Goal: Information Seeking & Learning: Learn about a topic

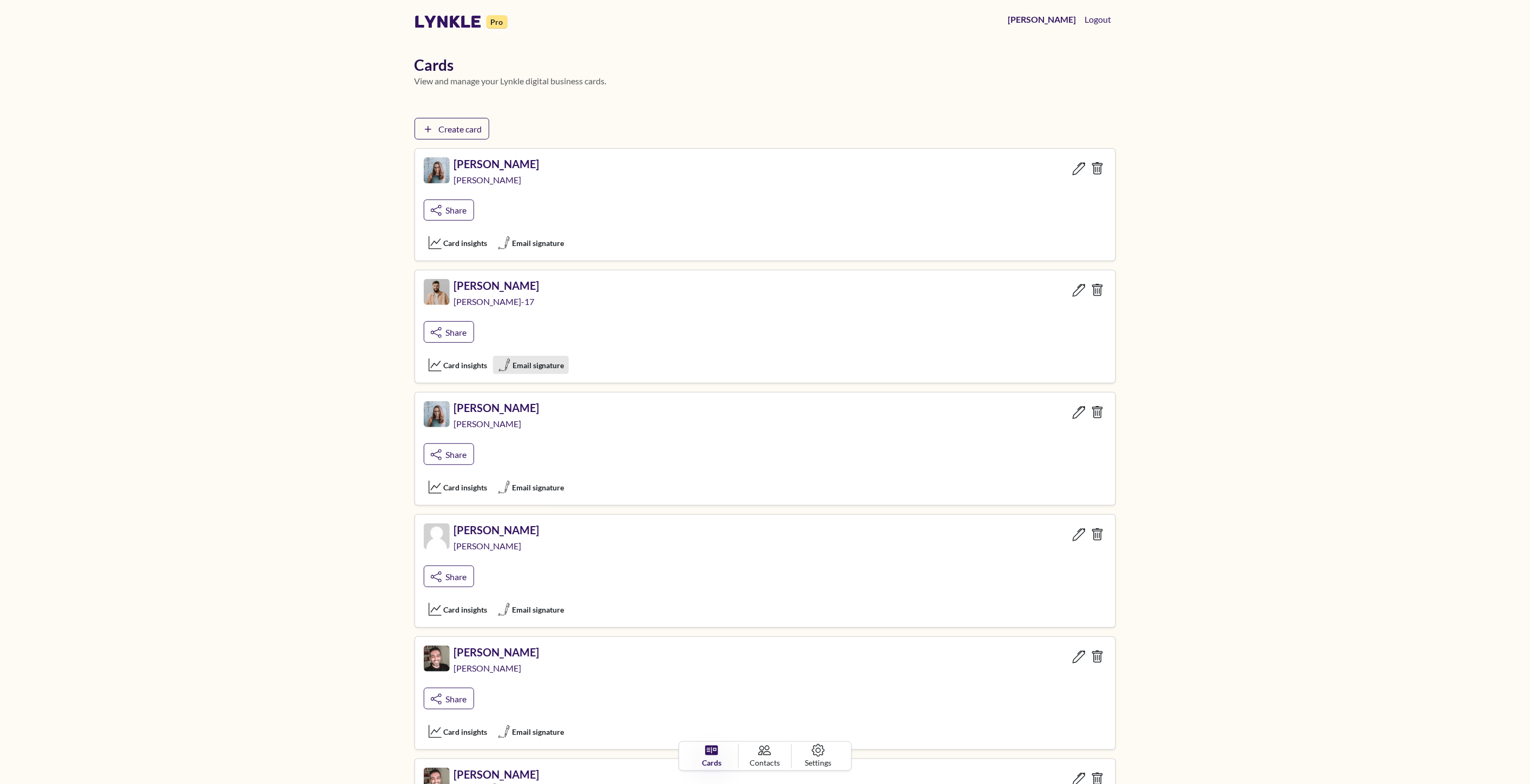
click at [537, 370] on span "Email signature" at bounding box center [538, 365] width 52 height 11
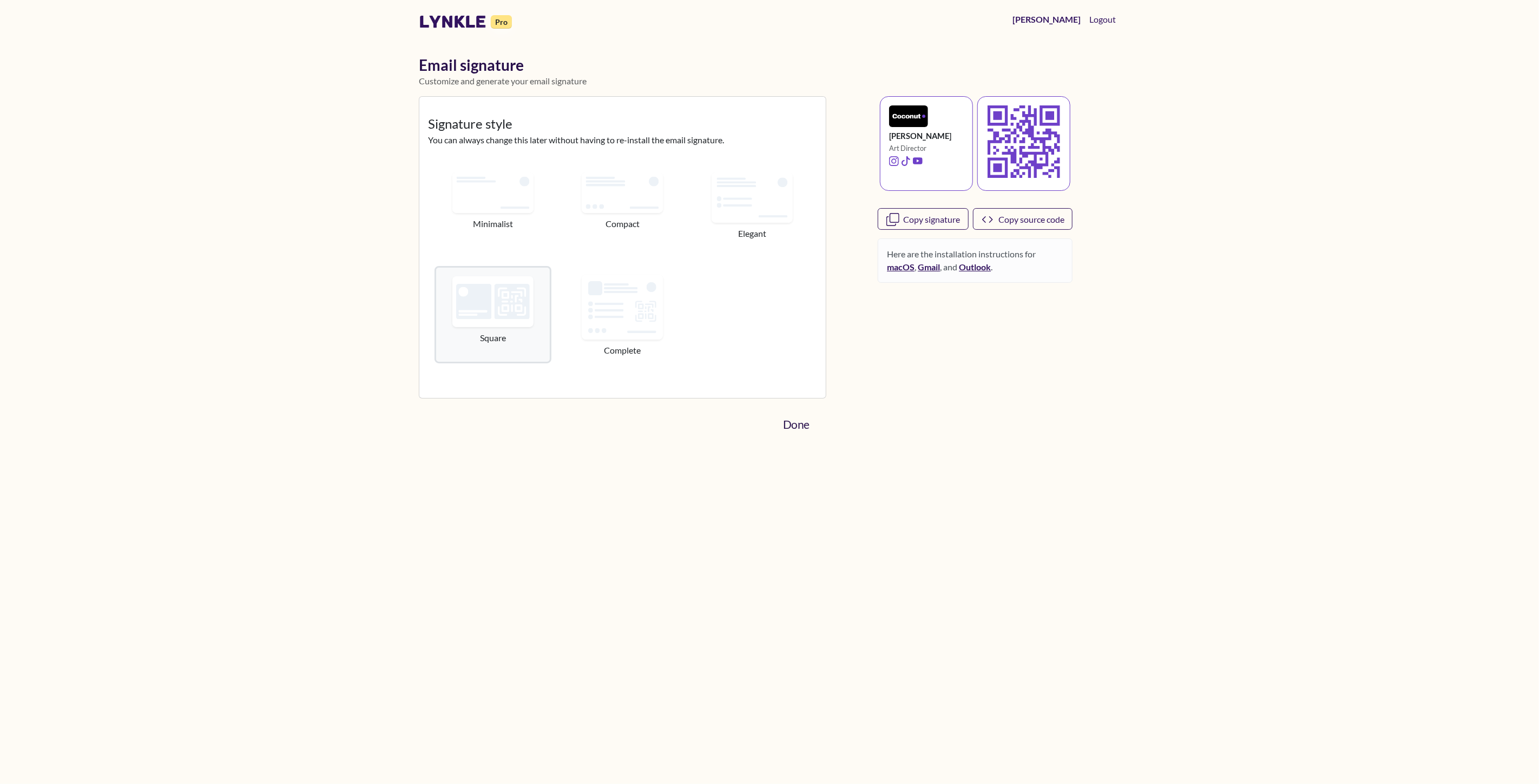
click at [793, 430] on link "Done" at bounding box center [796, 425] width 46 height 27
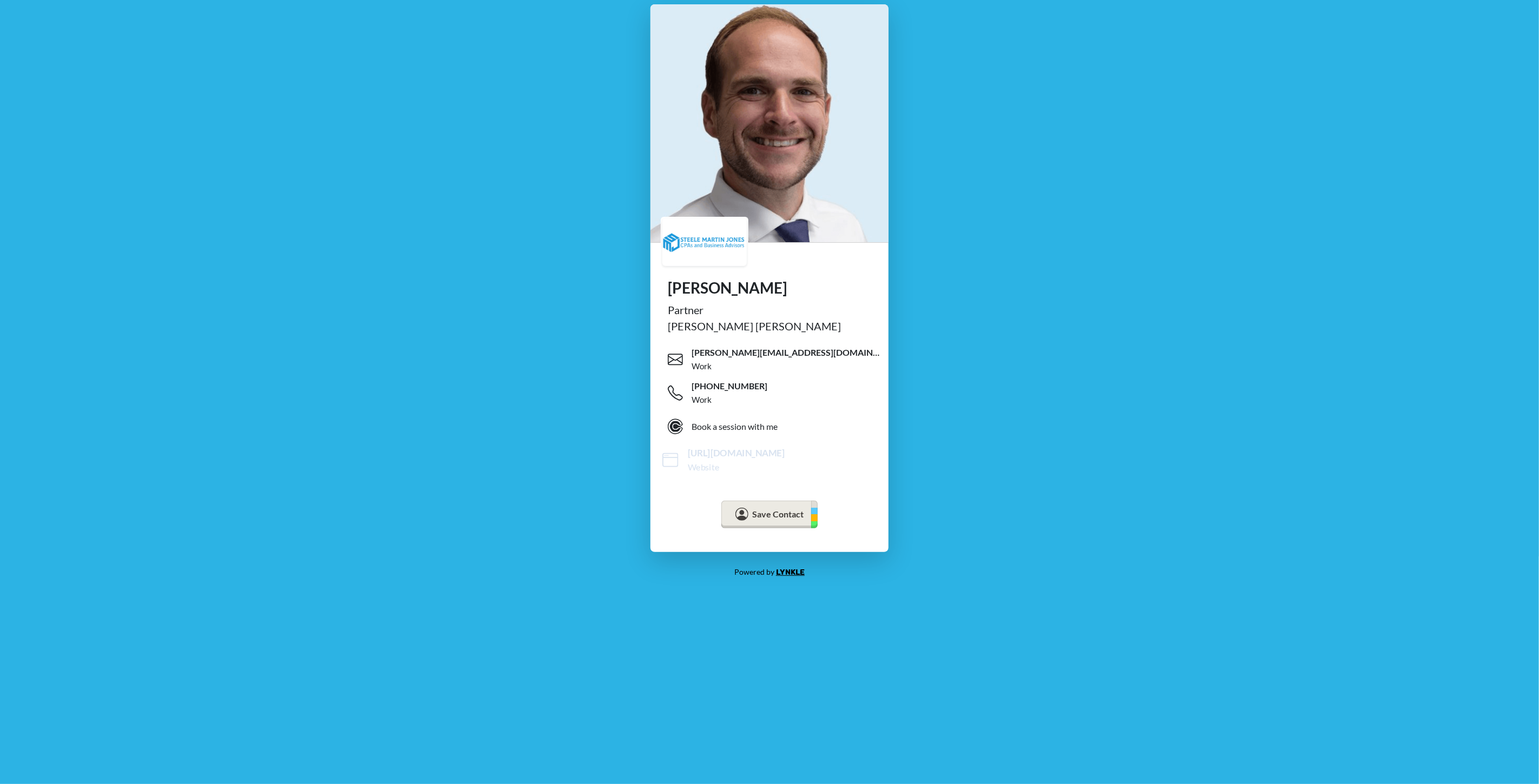
click at [715, 464] on div "Website" at bounding box center [704, 467] width 32 height 13
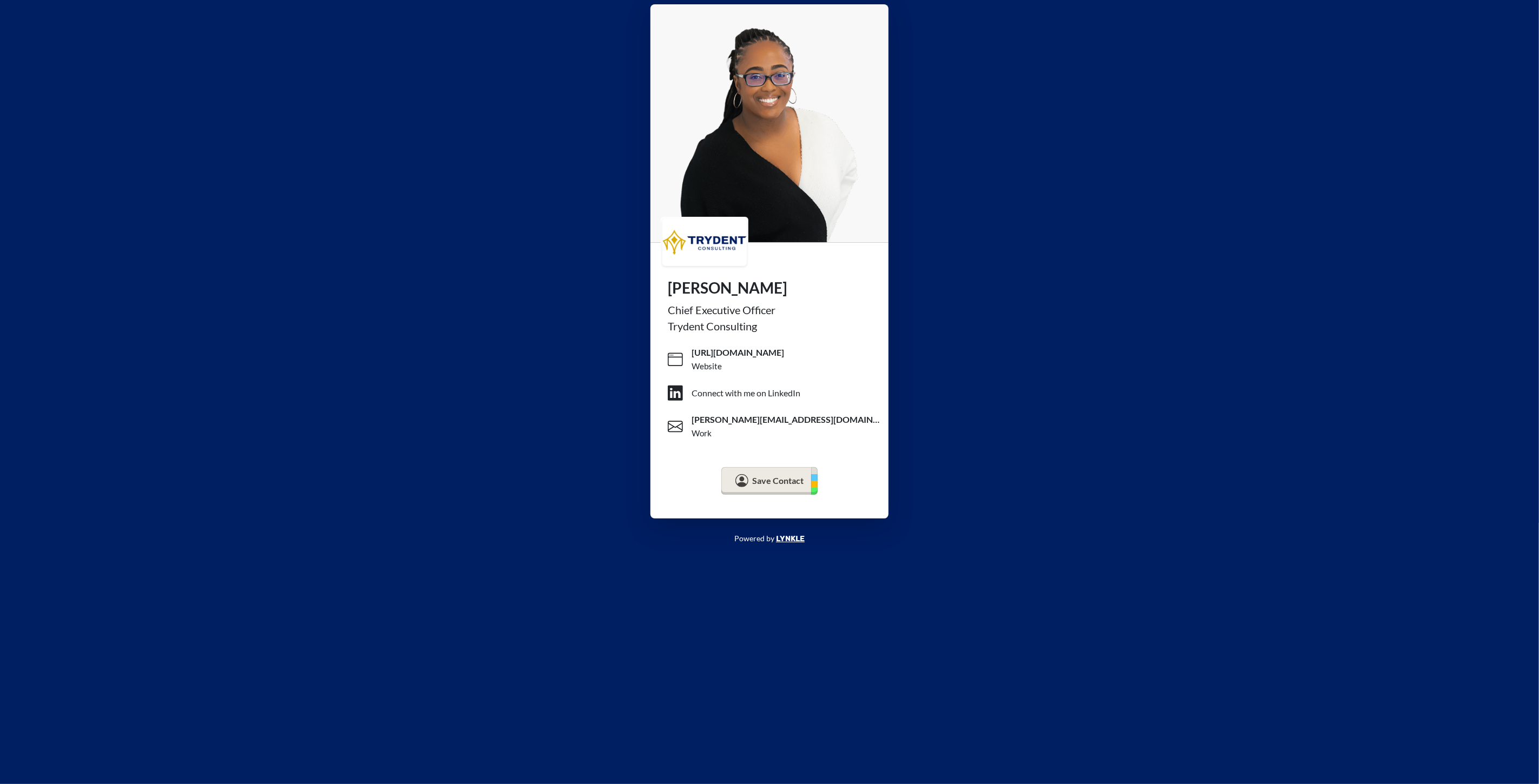
click at [677, 311] on div "Chief Executive Officer" at bounding box center [769, 310] width 204 height 16
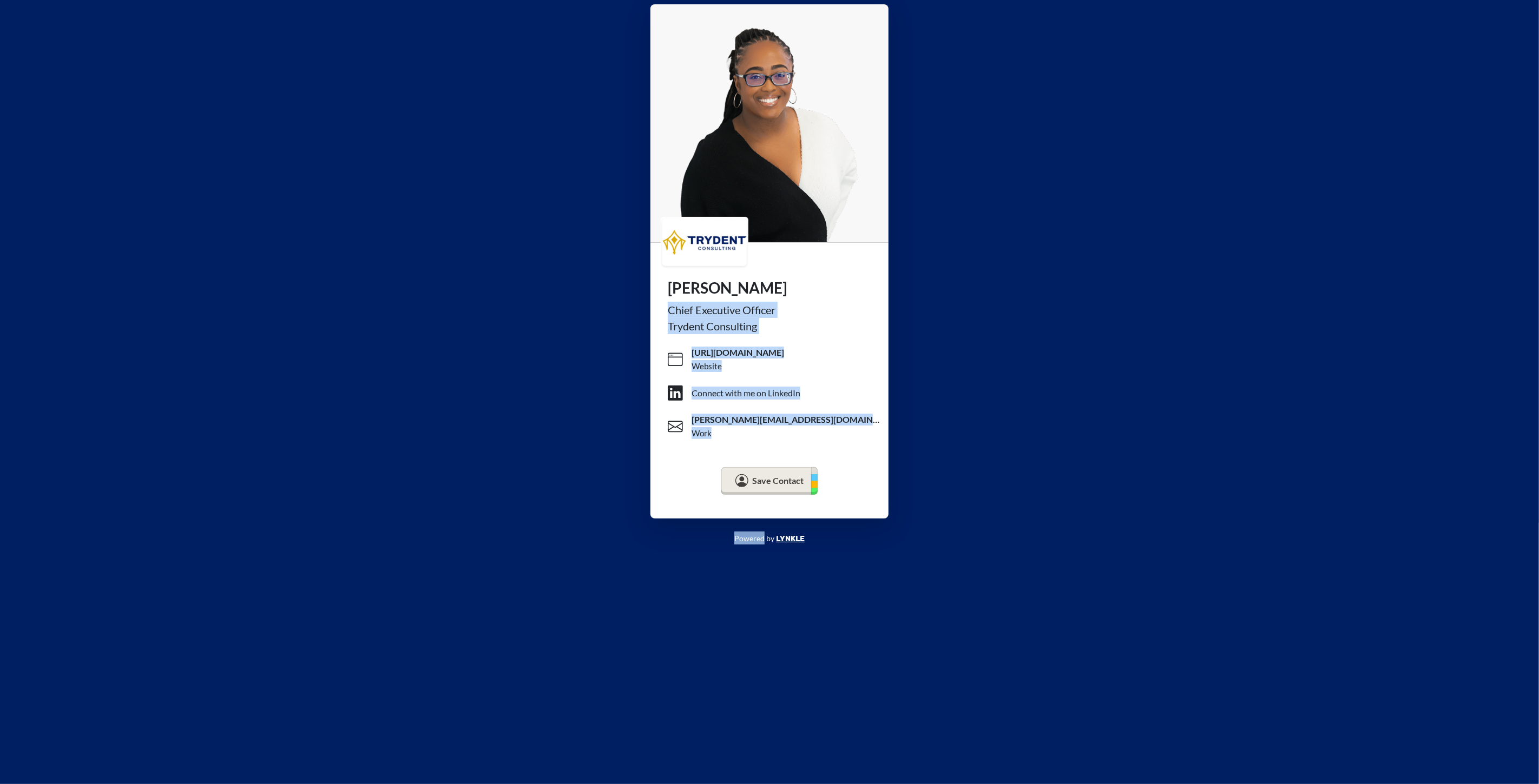
drag, startPoint x: 677, startPoint y: 311, endPoint x: 664, endPoint y: 453, distance: 142.6
click at [739, 457] on div "Christina Lynch Chief Executive Officer Trydent Consulting https://www.trydent.…" at bounding box center [769, 390] width 238 height 257
click at [618, 453] on div "Christina Lynch Chief Executive Officer Trydent Consulting https://www.trydent.…" at bounding box center [769, 261] width 1539 height 523
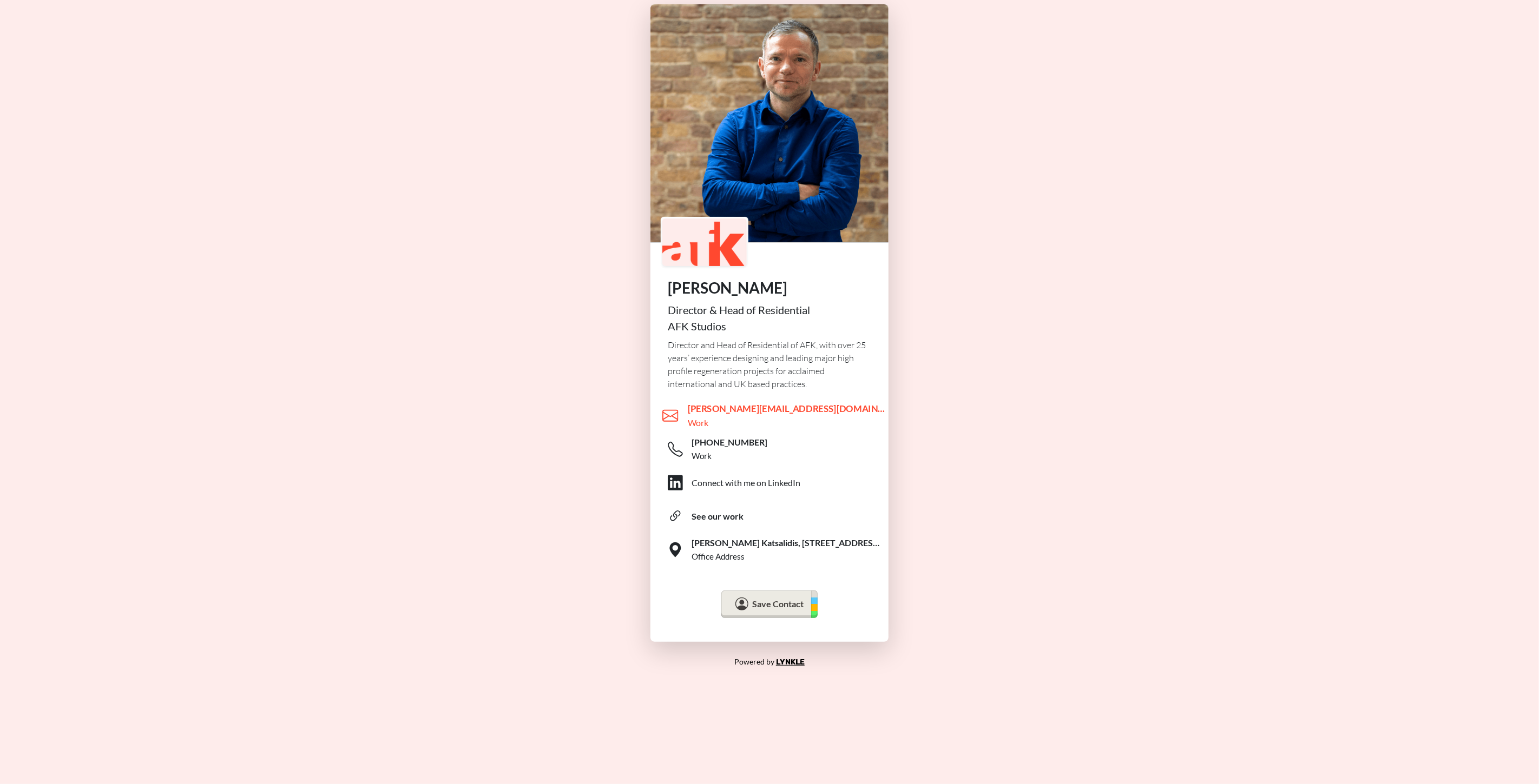
click at [738, 413] on span "nick.hacking@afkstudios.com" at bounding box center [786, 408] width 197 height 13
click at [710, 520] on div "See our work" at bounding box center [717, 517] width 52 height 13
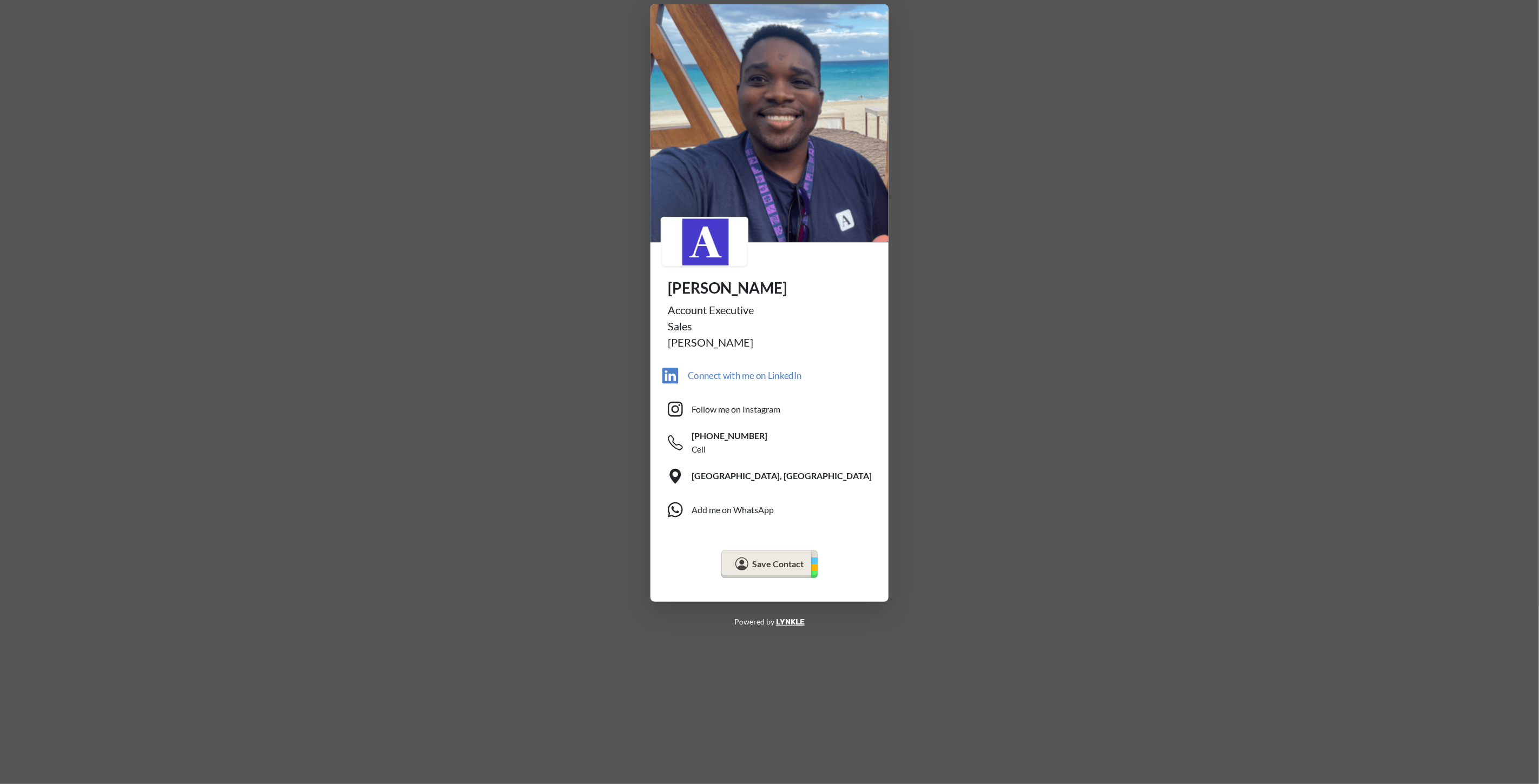
click at [717, 376] on div "Connect with me on LinkedIn" at bounding box center [745, 376] width 114 height 14
